Goal: Task Accomplishment & Management: Complete application form

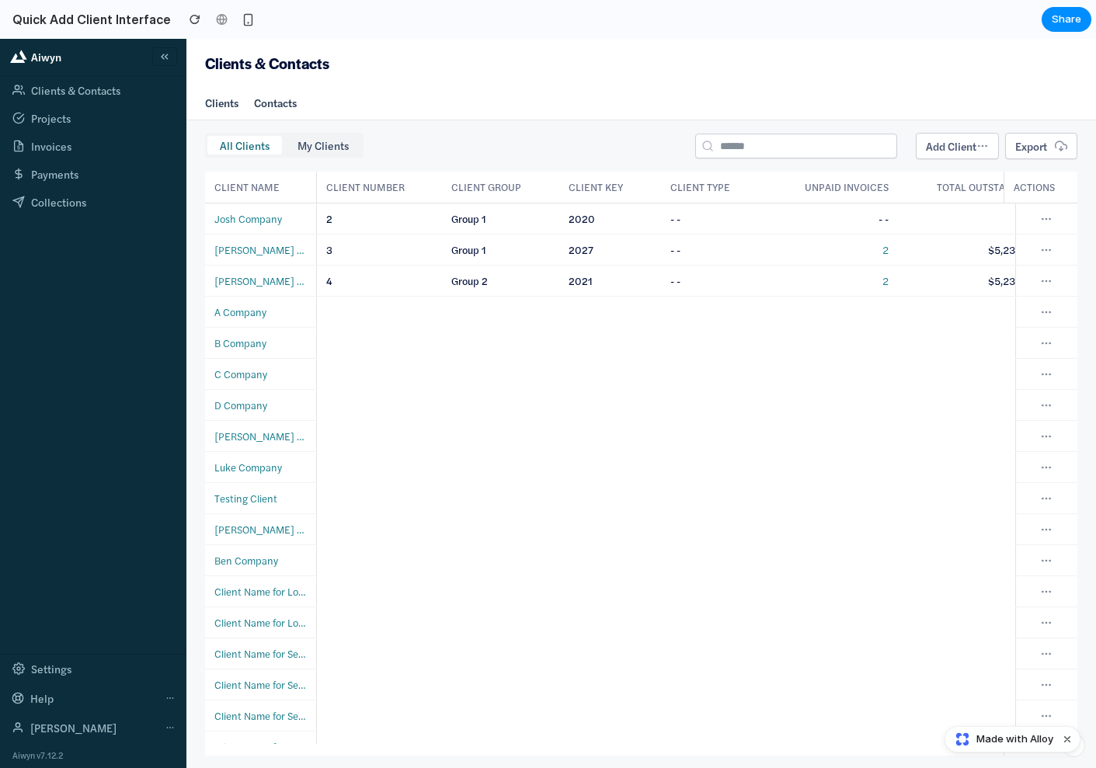
click at [927, 148] on button "Add Client" at bounding box center [957, 146] width 83 height 26
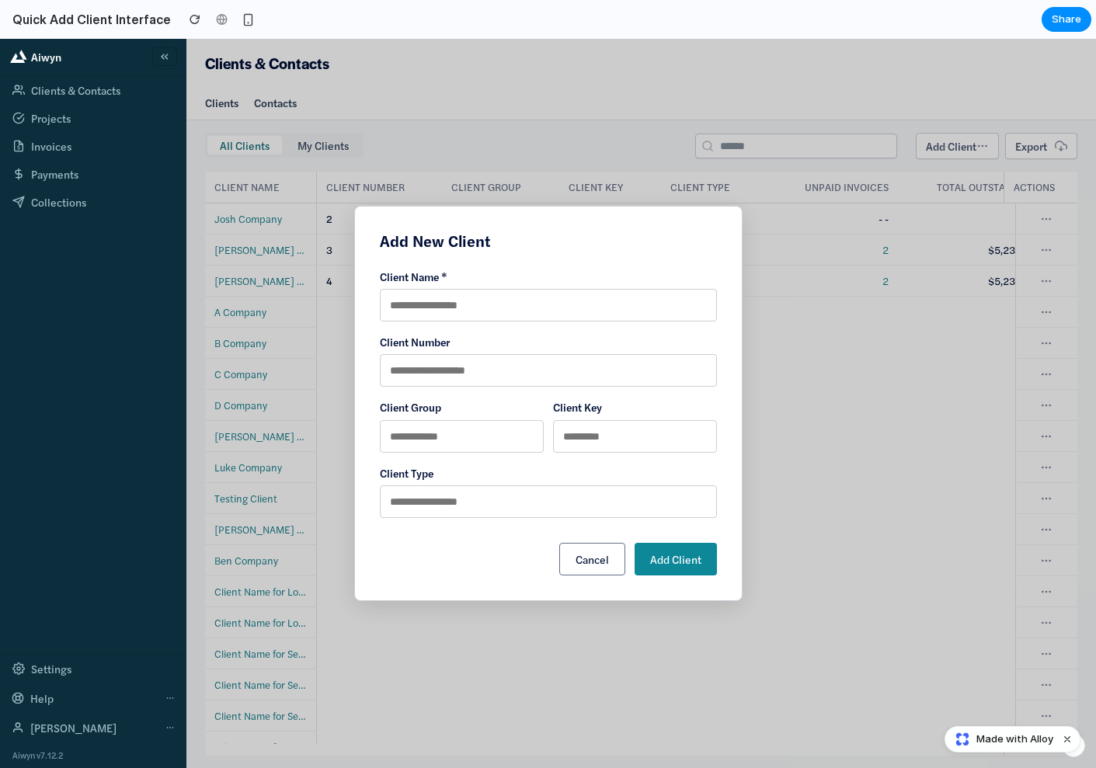
click at [466, 369] on input "text" at bounding box center [548, 370] width 337 height 33
click at [642, 439] on input "text" at bounding box center [635, 436] width 164 height 33
click at [461, 440] on input "text" at bounding box center [462, 436] width 164 height 33
click at [504, 514] on input "text" at bounding box center [548, 501] width 337 height 33
click at [709, 495] on input "text" at bounding box center [548, 501] width 337 height 33
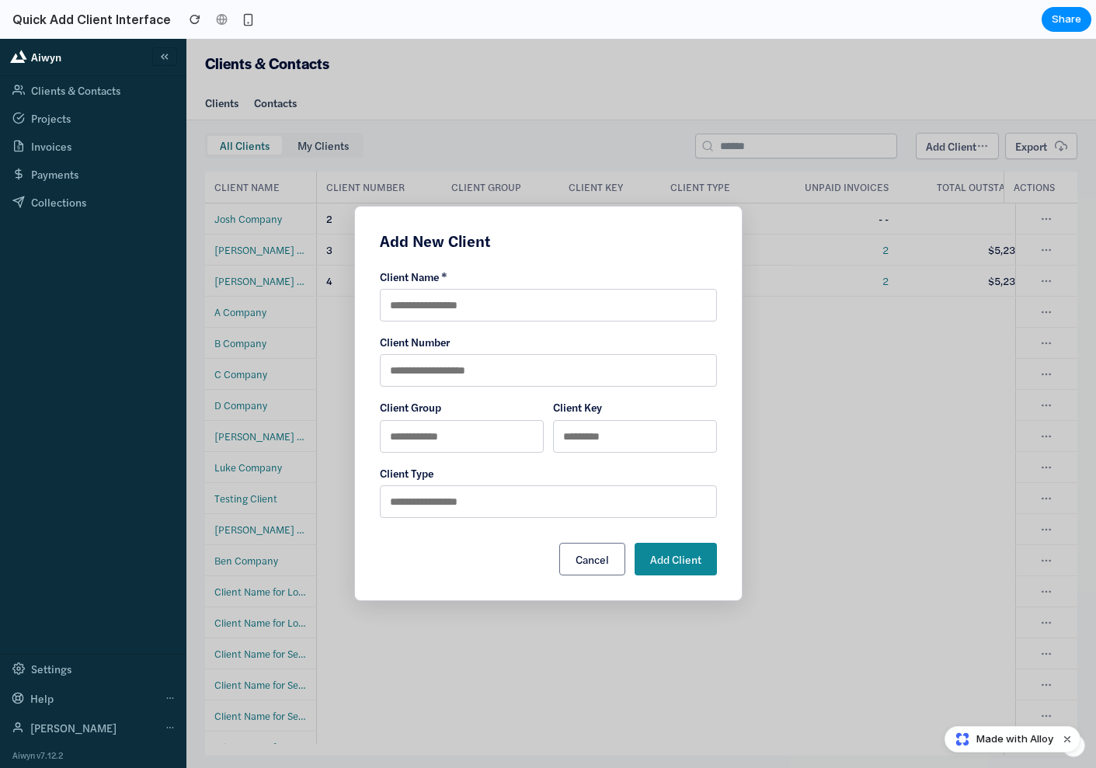
click at [585, 506] on input "text" at bounding box center [548, 501] width 337 height 33
click at [524, 318] on input "text" at bounding box center [548, 305] width 337 height 33
click at [441, 245] on h2 "Add New Client" at bounding box center [548, 240] width 337 height 19
click at [720, 238] on div "Add New Client Client Name * Client Number Client Group Client Key Client Type …" at bounding box center [548, 403] width 388 height 395
click at [471, 250] on h2 "Add New Client" at bounding box center [548, 240] width 337 height 19
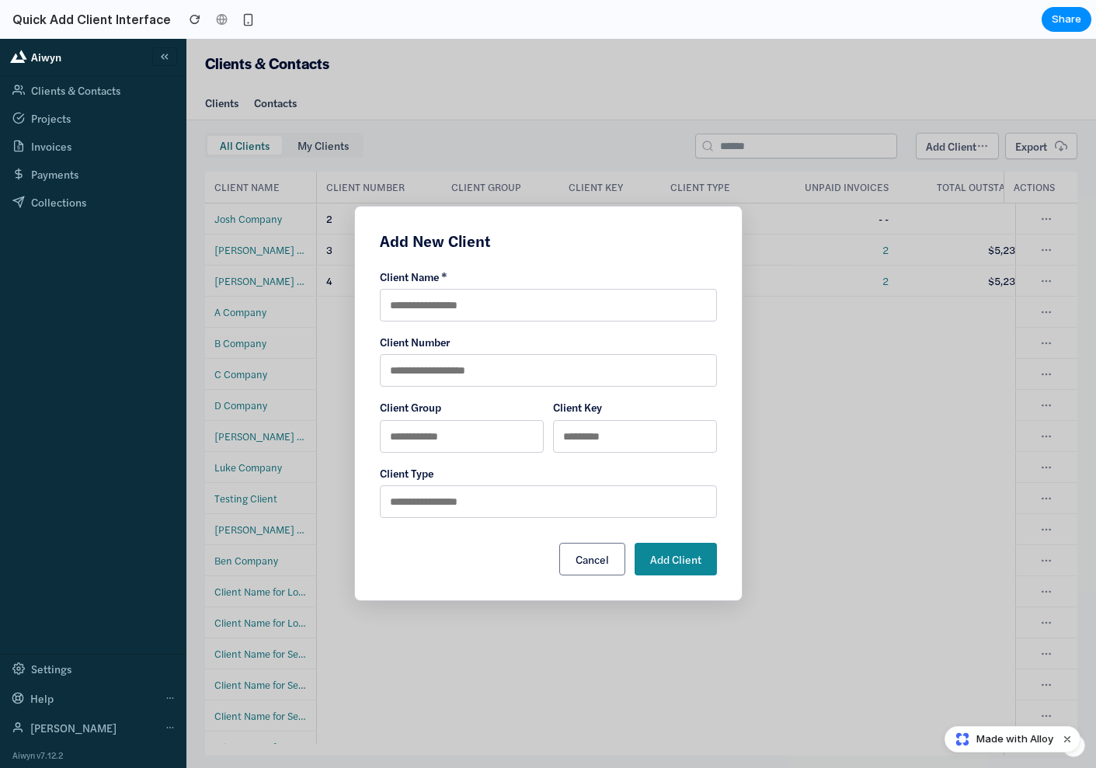
click at [445, 235] on h2 "Add New Client" at bounding box center [548, 240] width 337 height 19
click at [511, 235] on h2 "Add New Client" at bounding box center [548, 240] width 337 height 19
drag, startPoint x: 643, startPoint y: 505, endPoint x: 639, endPoint y: 497, distance: 8.7
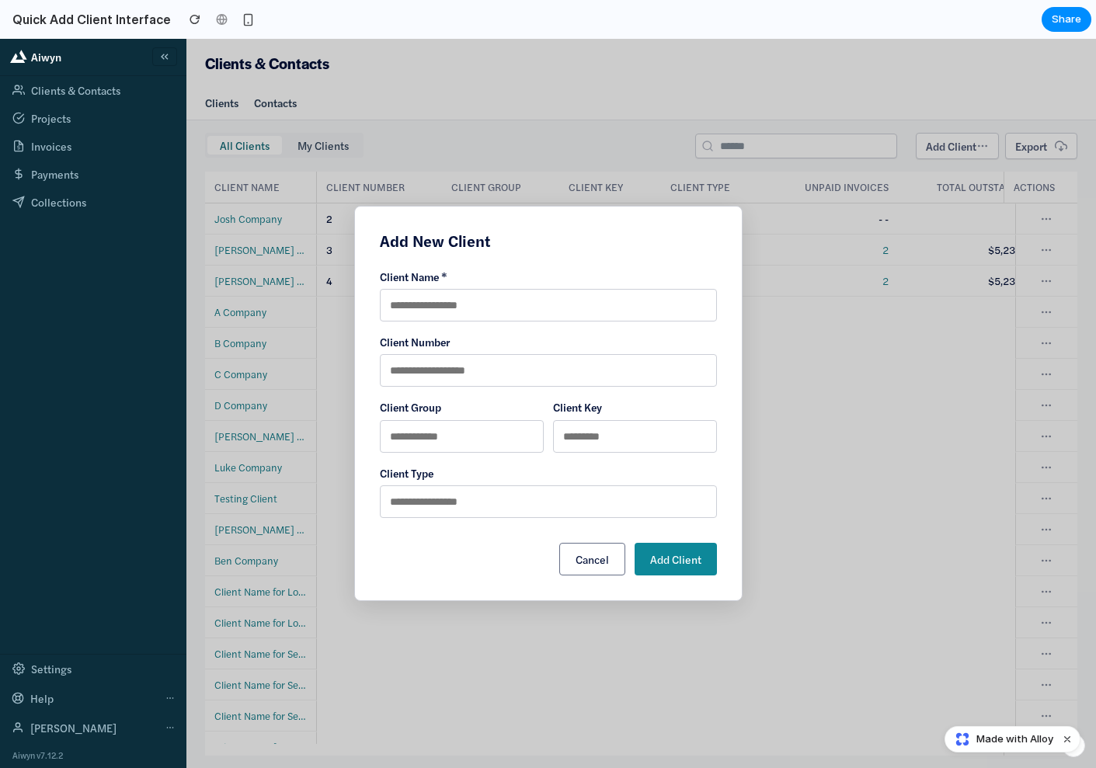
click at [643, 504] on input "text" at bounding box center [548, 501] width 337 height 33
click at [522, 315] on input "text" at bounding box center [548, 305] width 337 height 33
click at [687, 559] on span "Add Client" at bounding box center [675, 559] width 51 height 16
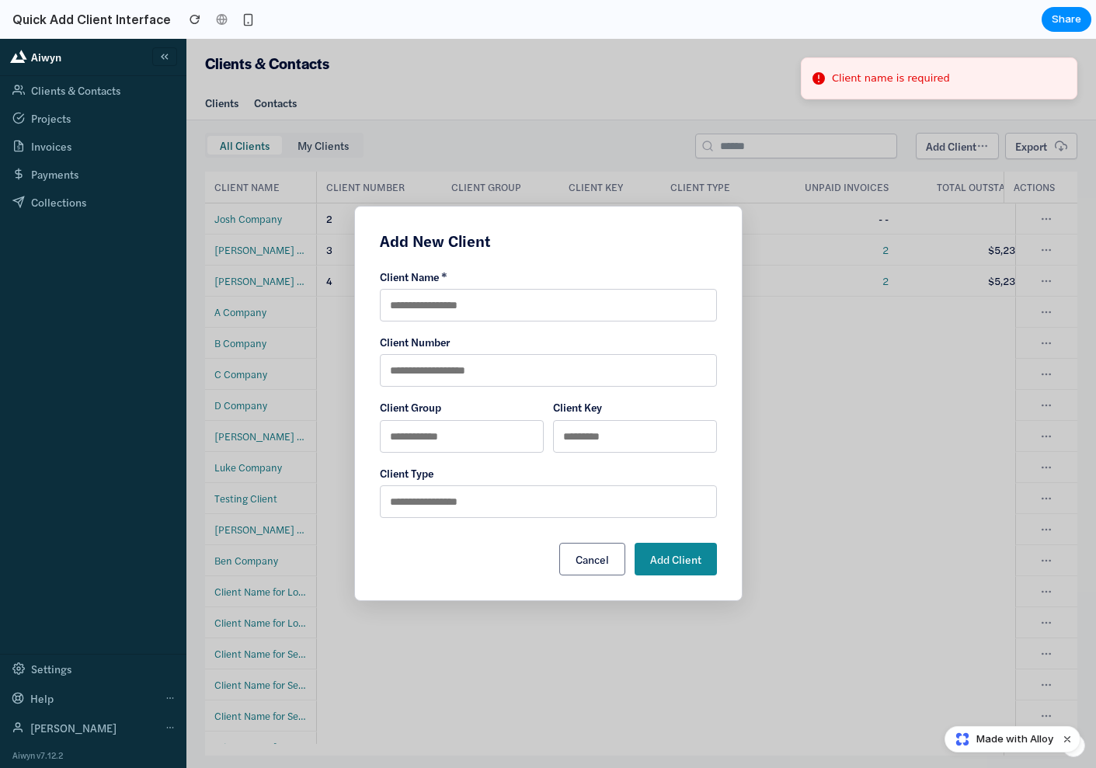
drag, startPoint x: 471, startPoint y: 371, endPoint x: 481, endPoint y: 372, distance: 9.4
click at [471, 371] on input "text" at bounding box center [548, 370] width 337 height 33
click at [681, 563] on span "Add Client" at bounding box center [675, 559] width 51 height 16
click at [570, 565] on button "Cancel" at bounding box center [592, 559] width 66 height 33
